Goal: Navigation & Orientation: Understand site structure

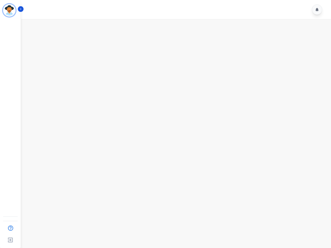
click at [9, 10] on img "Sidebar" at bounding box center [9, 10] width 12 height 12
click at [10, 228] on img "Sidebar" at bounding box center [11, 228] width 10 height 10
click at [10, 240] on img "Sidebar" at bounding box center [10, 240] width 9 height 10
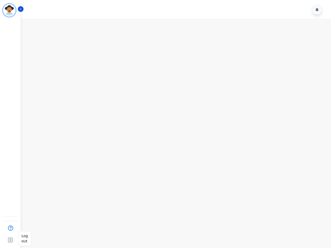
click at [10, 240] on img "Sidebar" at bounding box center [10, 240] width 9 height 10
click at [21, 9] on icon "Sidebar" at bounding box center [21, 9] width 4 height 4
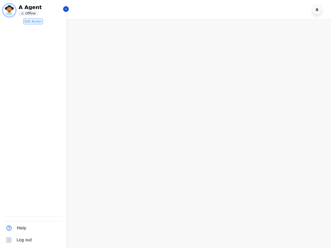
click at [317, 10] on icon at bounding box center [316, 10] width 3 height 4
